Goal: Find specific page/section

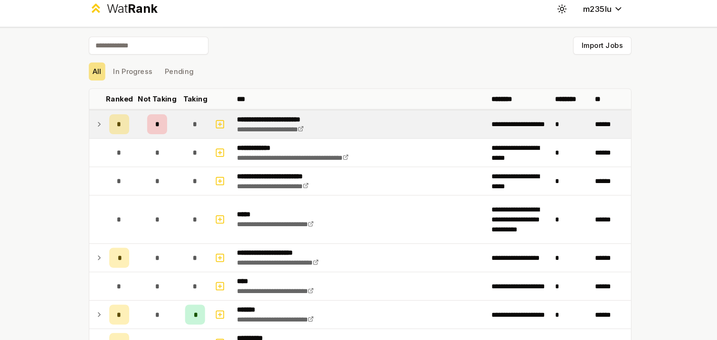
click at [107, 128] on icon at bounding box center [110, 127] width 8 height 11
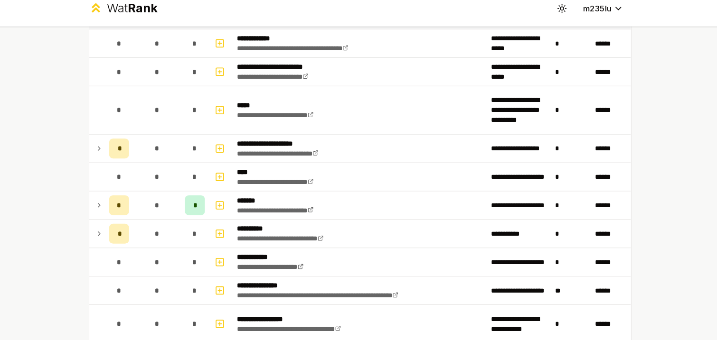
scroll to position [188, 0]
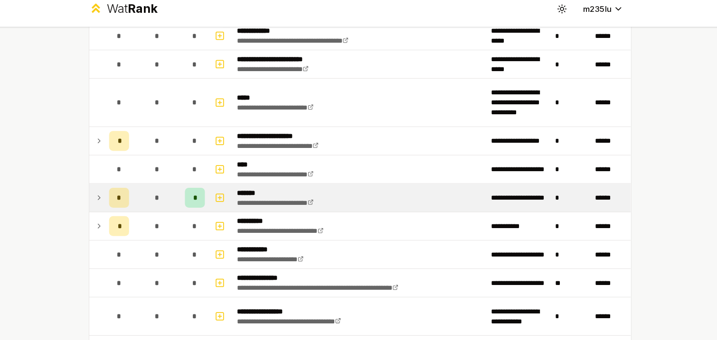
click at [105, 193] on td at bounding box center [108, 197] width 15 height 27
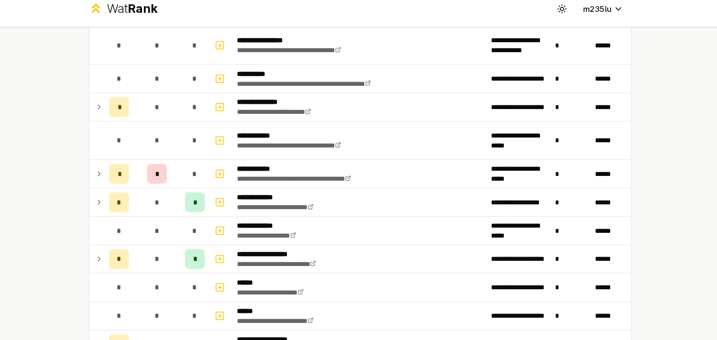
scroll to position [510, 0]
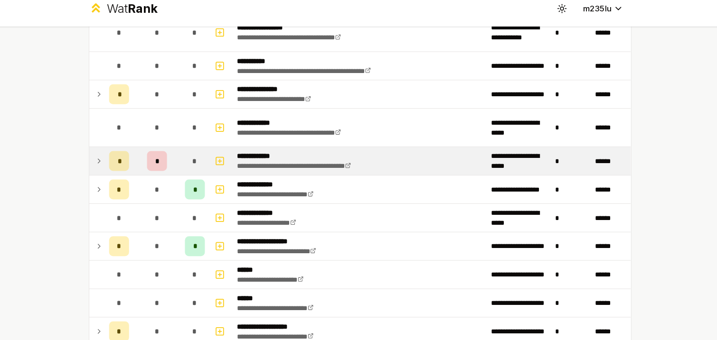
click at [112, 162] on icon at bounding box center [110, 162] width 8 height 11
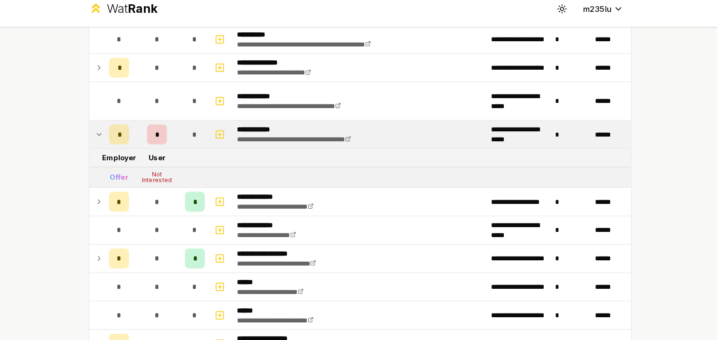
scroll to position [547, 0]
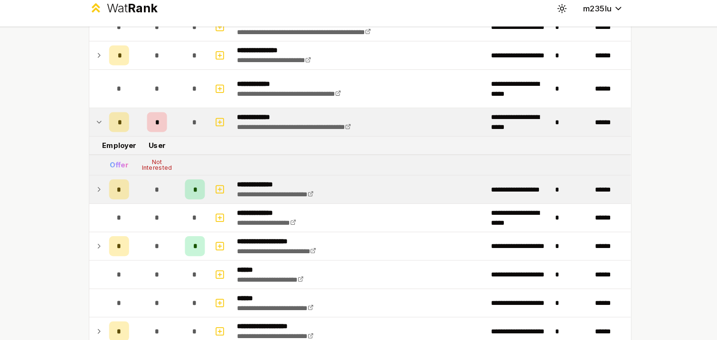
click at [110, 186] on icon at bounding box center [110, 189] width 8 height 11
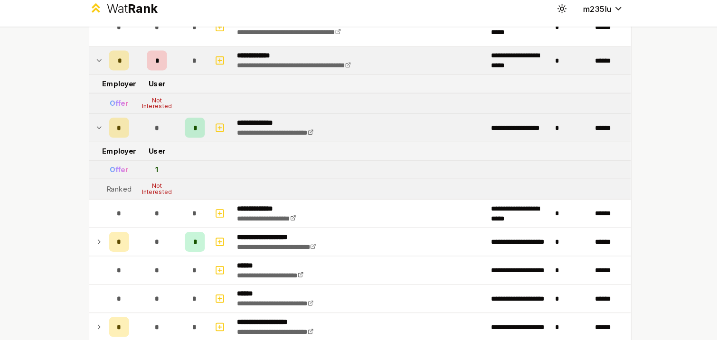
scroll to position [631, 0]
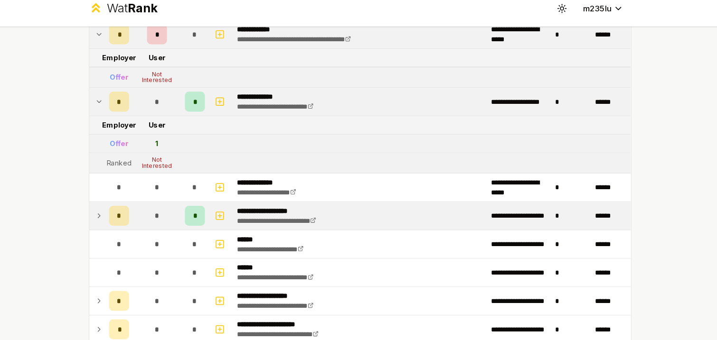
click at [112, 213] on icon at bounding box center [110, 214] width 8 height 11
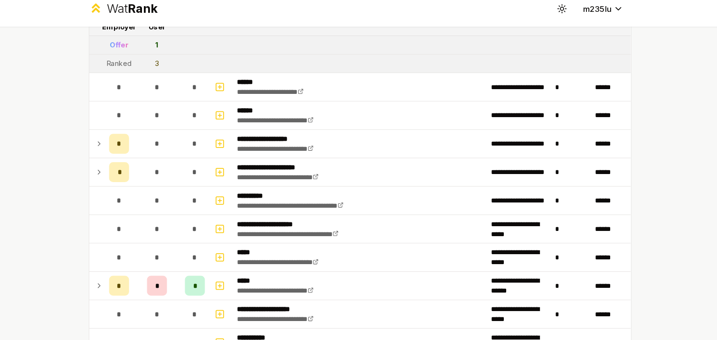
scroll to position [849, 0]
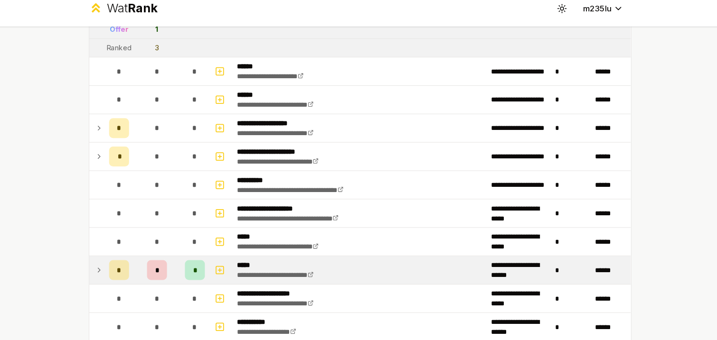
click at [110, 264] on icon at bounding box center [110, 266] width 8 height 11
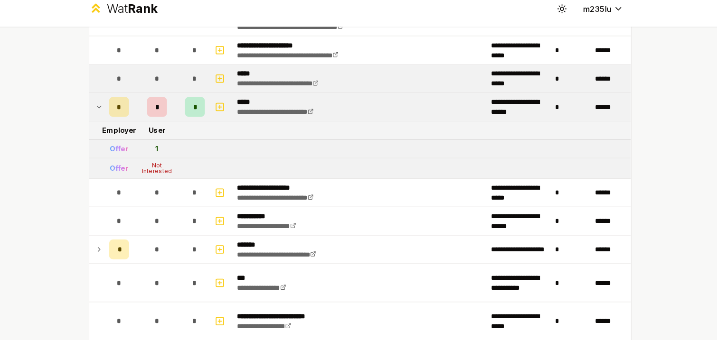
scroll to position [1007, 0]
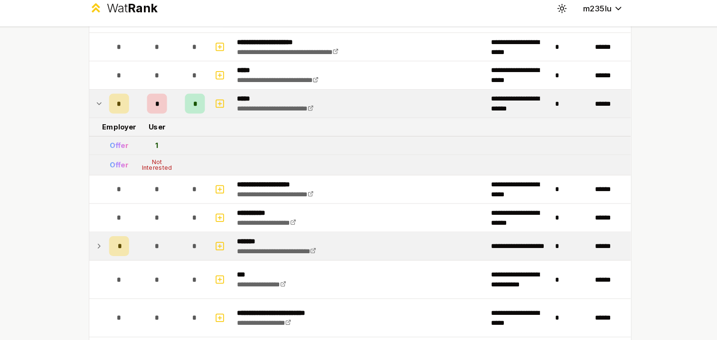
click at [108, 239] on icon at bounding box center [110, 243] width 8 height 11
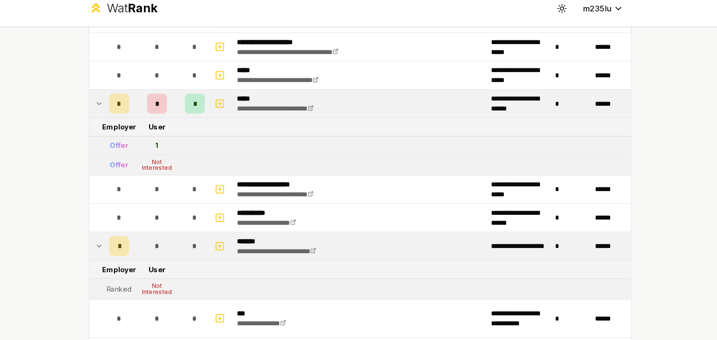
click at [112, 242] on icon at bounding box center [110, 243] width 8 height 11
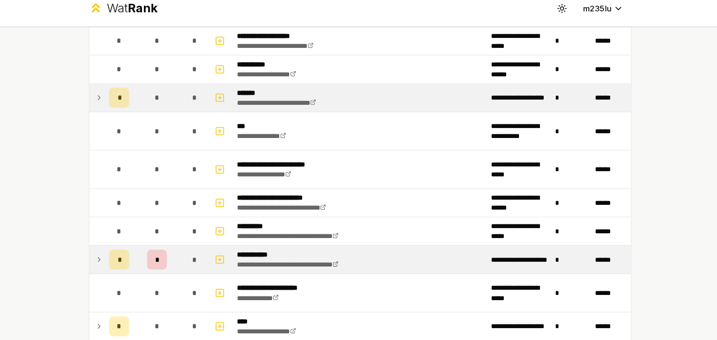
scroll to position [1179, 0]
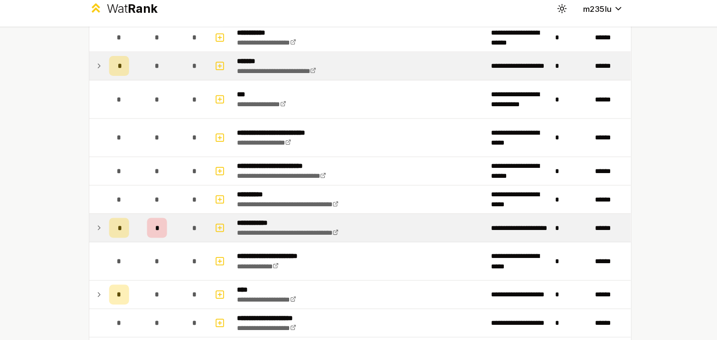
click at [112, 227] on icon at bounding box center [110, 225] width 8 height 11
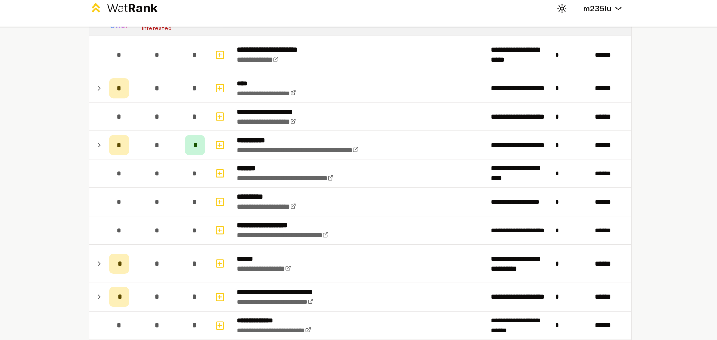
scroll to position [1421, 0]
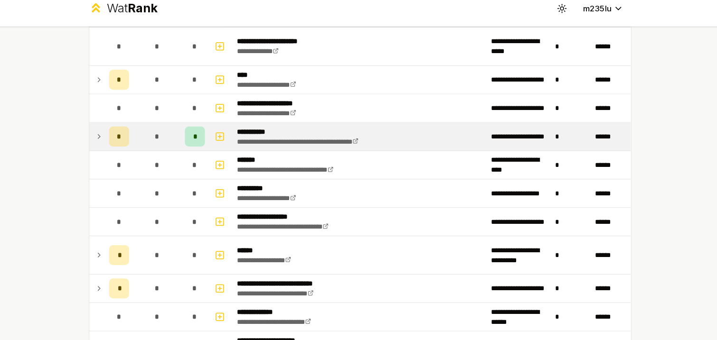
click at [107, 134] on icon at bounding box center [110, 138] width 8 height 11
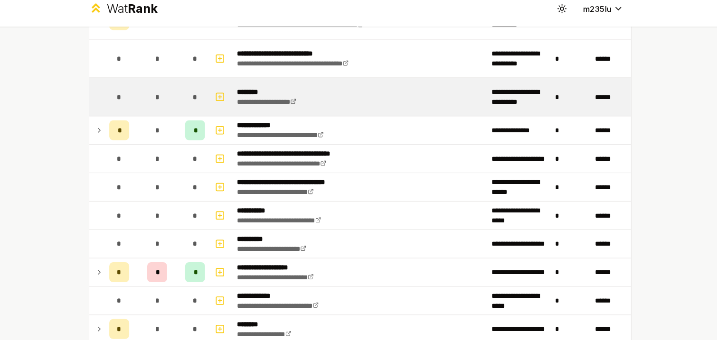
scroll to position [2037, 0]
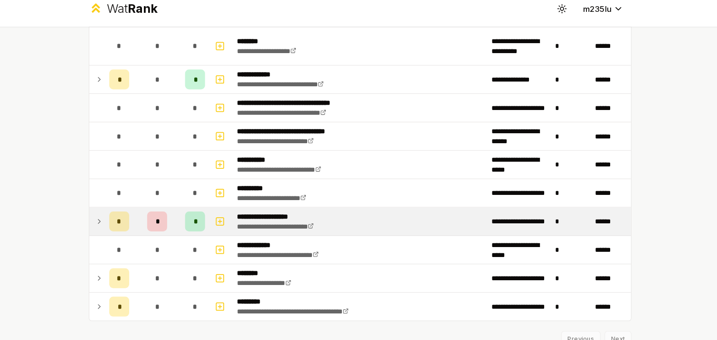
click at [115, 217] on td at bounding box center [108, 220] width 15 height 27
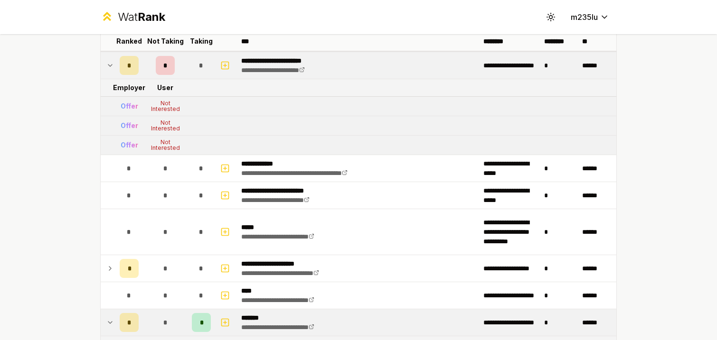
scroll to position [0, 0]
